Goal: Register for event/course

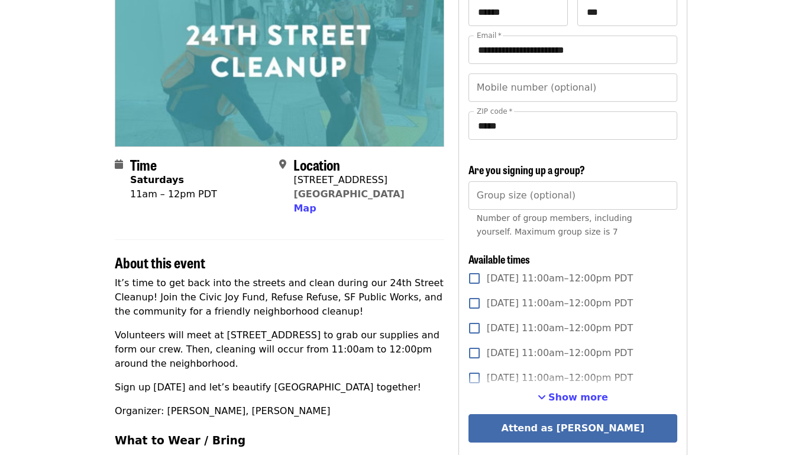
scroll to position [135, 3]
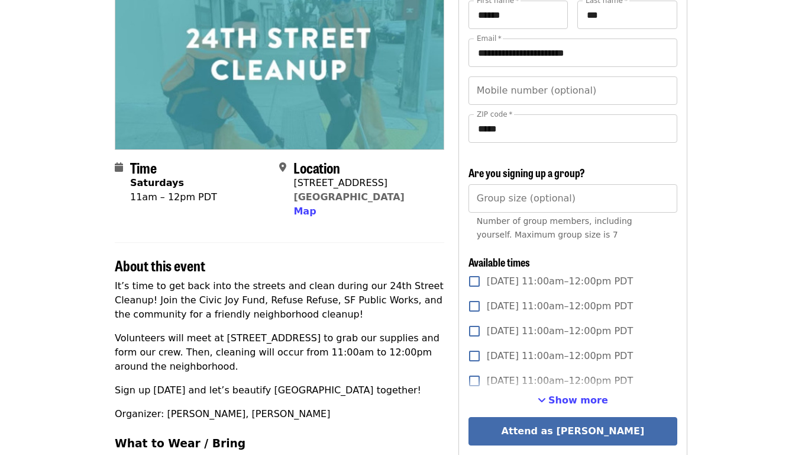
click at [439, 383] on p "Sign up [DATE] and let’s beautify [GEOGRAPHIC_DATA] together!" at bounding box center [280, 390] width 330 height 14
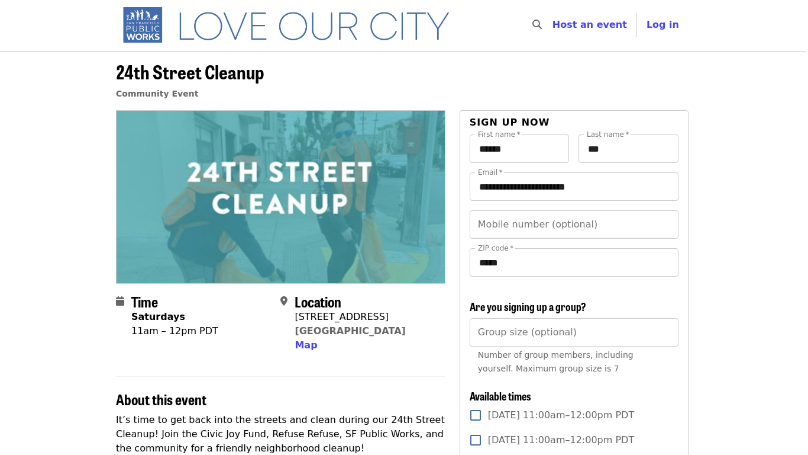
scroll to position [2, 2]
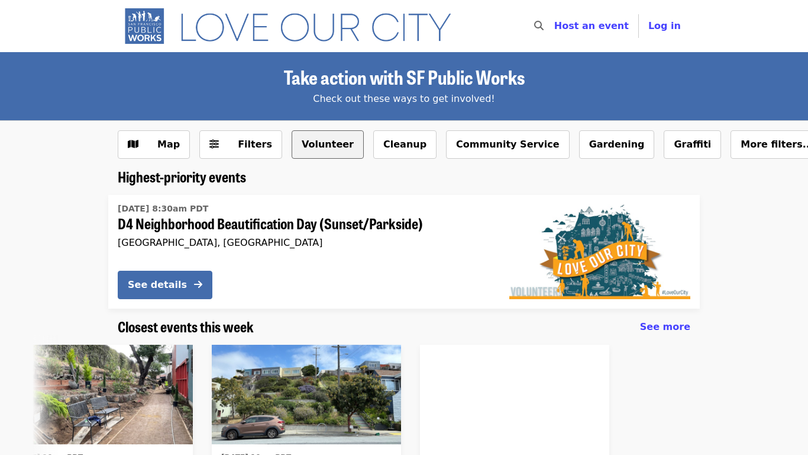
click at [292, 145] on button "Volunteer" at bounding box center [328, 144] width 72 height 28
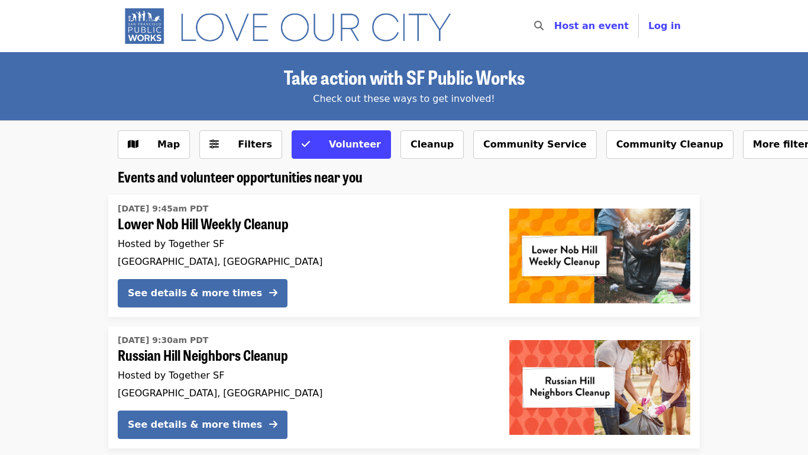
click at [544, 22] on icon "search icon" at bounding box center [538, 25] width 9 height 11
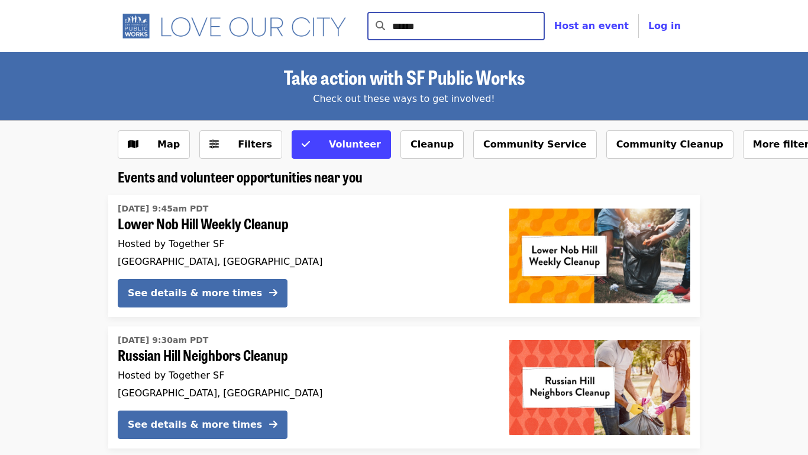
type input "******"
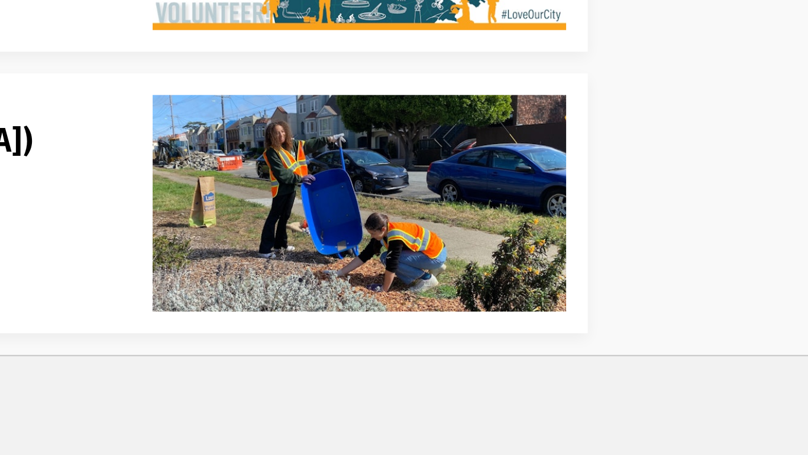
scroll to position [68, 0]
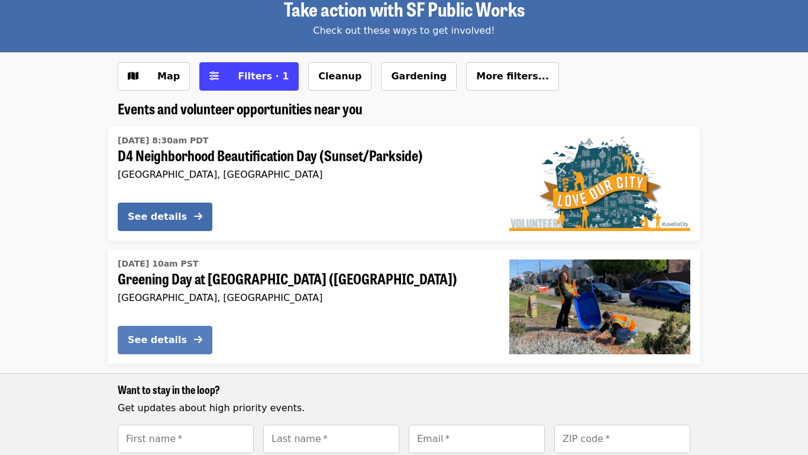
click at [190, 340] on button "See details" at bounding box center [165, 339] width 95 height 28
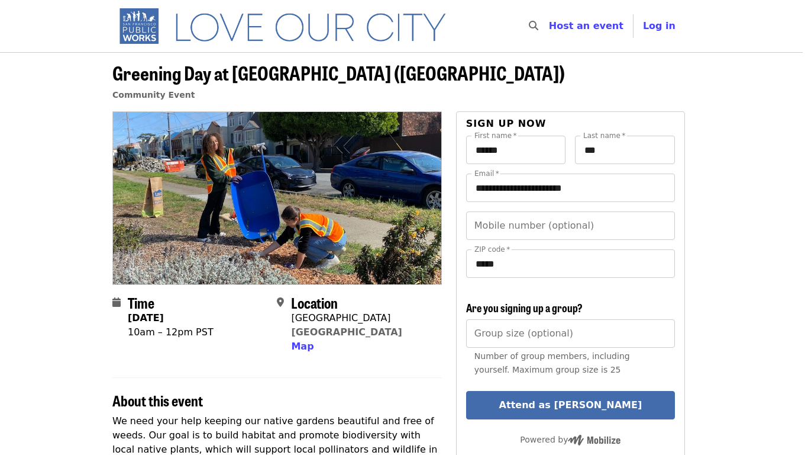
scroll to position [1, 7]
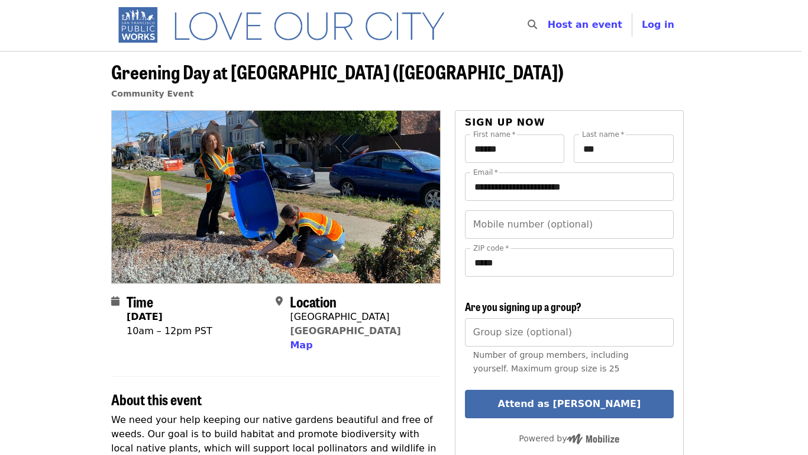
drag, startPoint x: 114, startPoint y: 328, endPoint x: 218, endPoint y: 331, distance: 103.6
click at [218, 331] on div "Time [DATE] 10am – 12pm PST" at bounding box center [188, 323] width 155 height 60
click at [212, 331] on div "10am – 12pm PST" at bounding box center [170, 331] width 86 height 14
drag, startPoint x: 213, startPoint y: 331, endPoint x: 130, endPoint y: 337, distance: 83.7
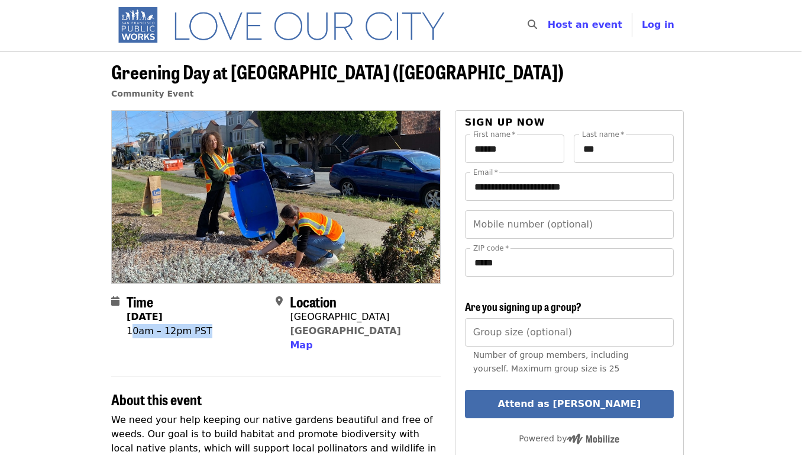
click at [130, 337] on div "10am – 12pm PST" at bounding box center [170, 331] width 86 height 14
click at [127, 334] on div "10am – 12pm PST" at bounding box center [170, 331] width 86 height 14
drag, startPoint x: 127, startPoint y: 334, endPoint x: 199, endPoint y: 330, distance: 72.9
click at [199, 330] on div "10am – 12pm PST" at bounding box center [170, 331] width 86 height 14
copy div "10am – 12pm PST"
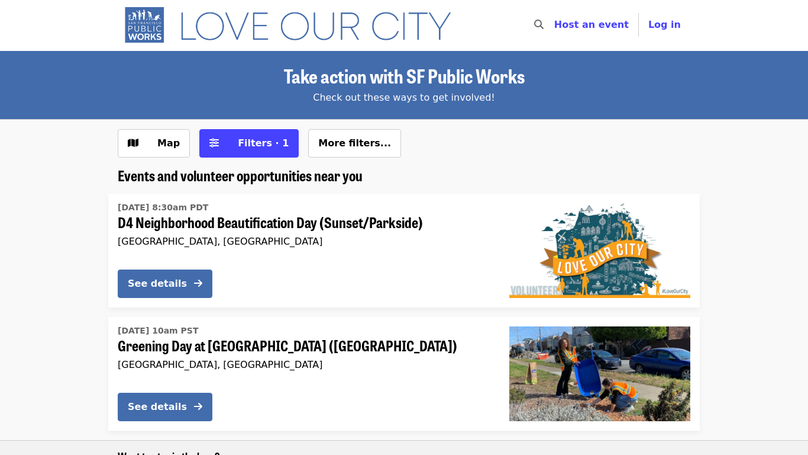
scroll to position [68, 0]
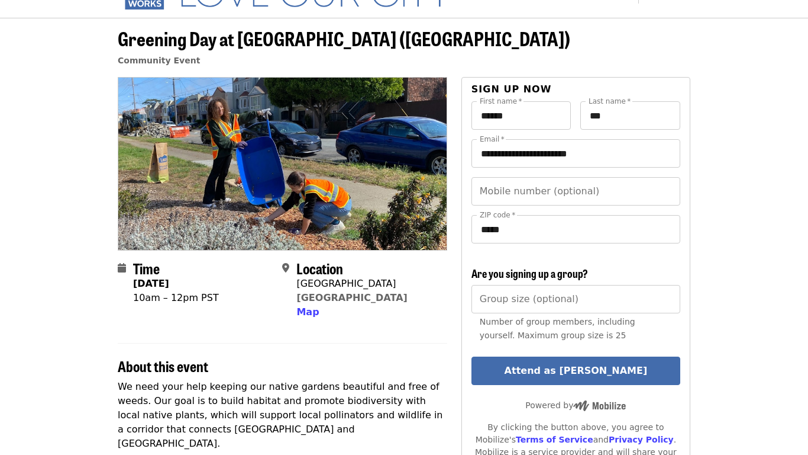
scroll to position [28, 0]
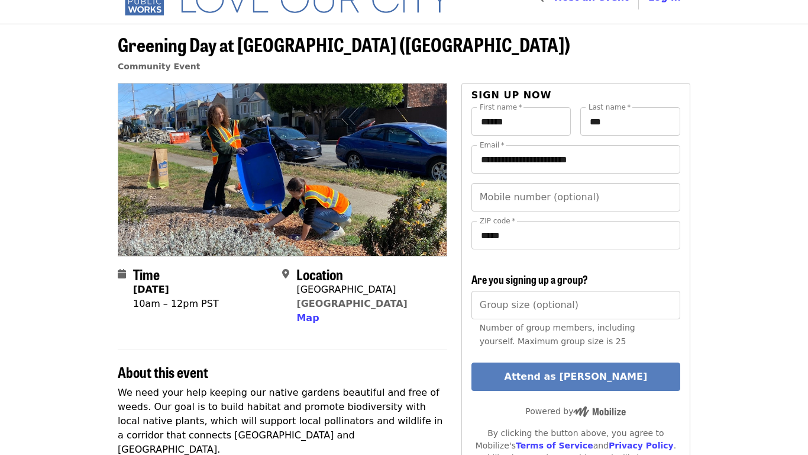
click at [642, 368] on button "Attend as [PERSON_NAME]" at bounding box center [576, 376] width 209 height 28
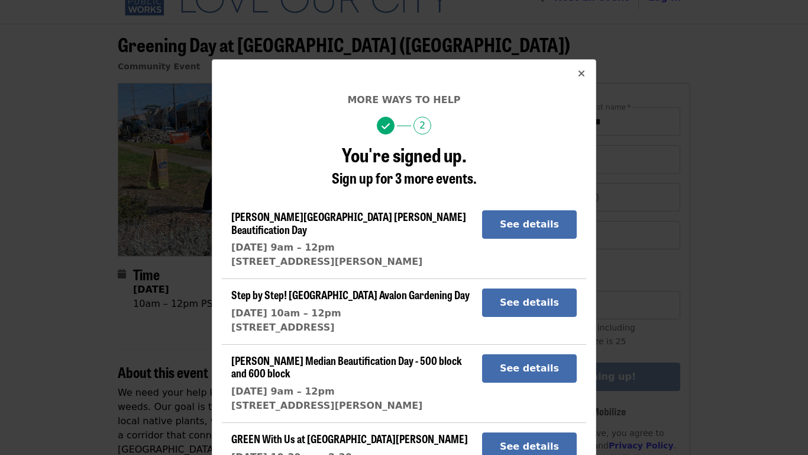
drag, startPoint x: 588, startPoint y: 69, endPoint x: 678, endPoint y: 0, distance: 113.0
click at [678, 0] on div "More ways to help 2 You're signed up. Sign up for 3 more events. [PERSON_NAME][…" at bounding box center [404, 227] width 808 height 455
click at [781, 210] on div "More ways to help 2 You're signed up. Sign up for 3 more events. [PERSON_NAME][…" at bounding box center [404, 227] width 808 height 455
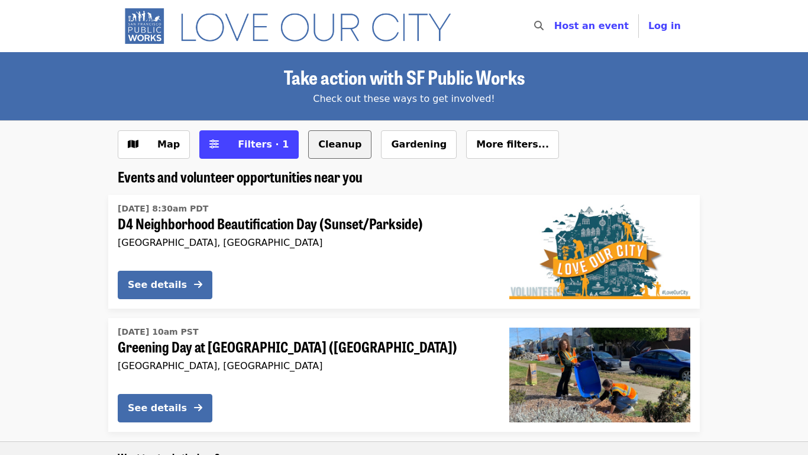
click at [308, 146] on button "Cleanup" at bounding box center [339, 144] width 63 height 28
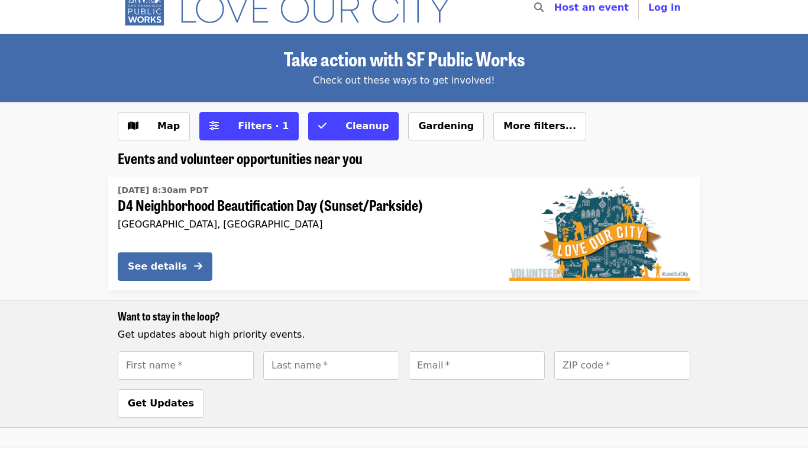
scroll to position [21, 0]
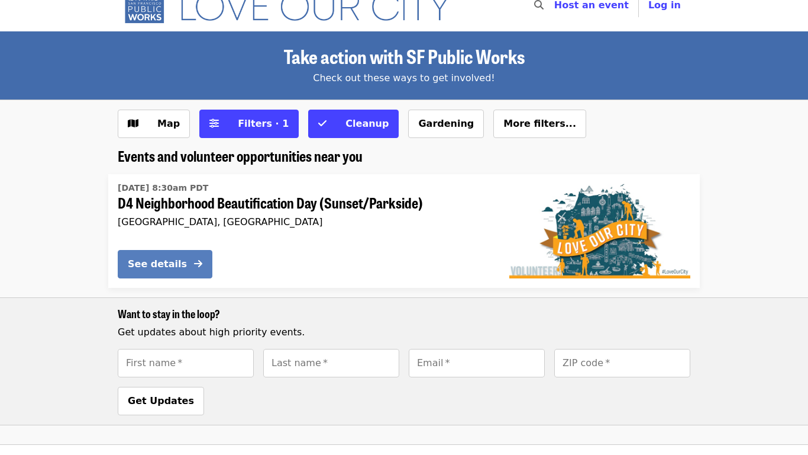
click at [205, 257] on button "See details" at bounding box center [165, 264] width 95 height 28
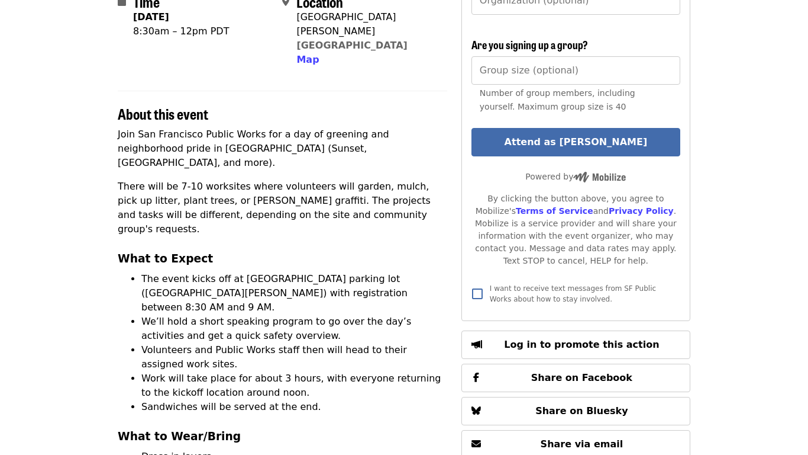
scroll to position [301, 0]
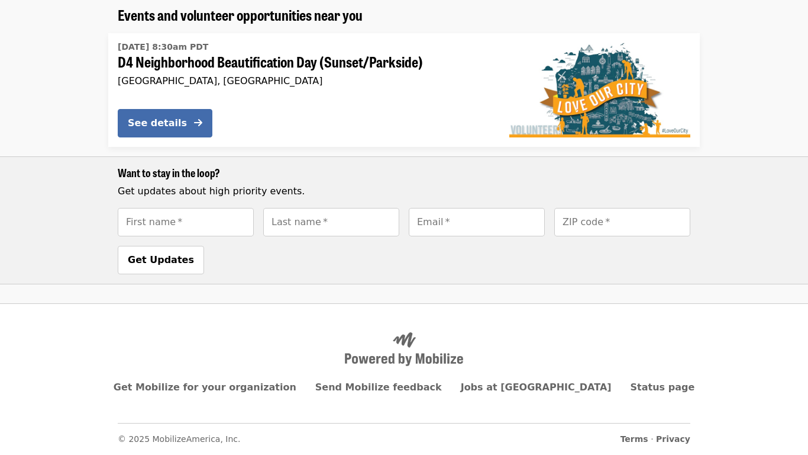
scroll to position [162, 0]
